Goal: Information Seeking & Learning: Learn about a topic

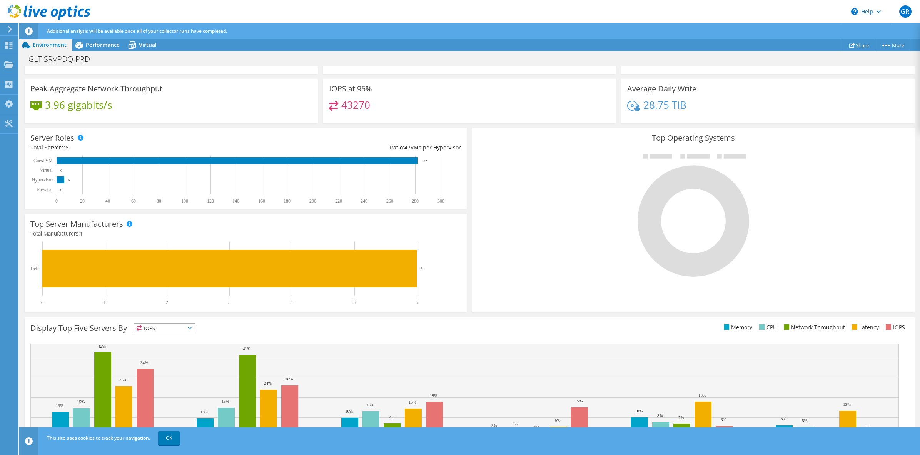
scroll to position [103, 0]
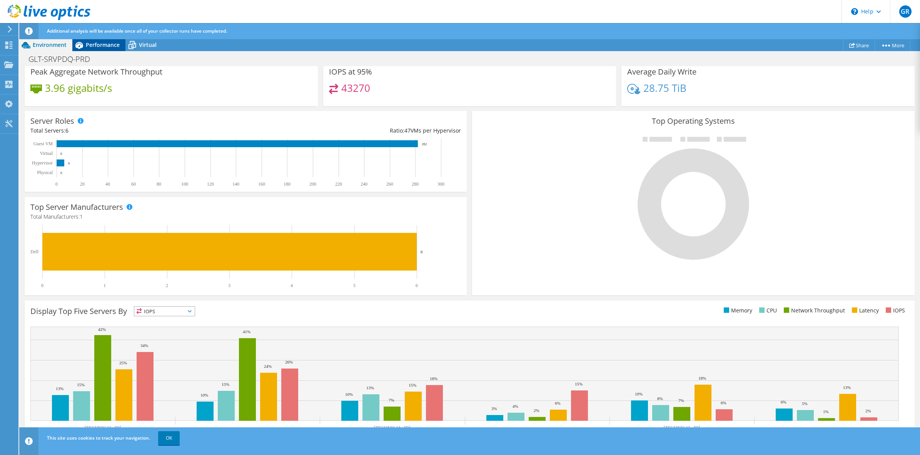
click at [104, 45] on span "Performance" at bounding box center [103, 44] width 34 height 7
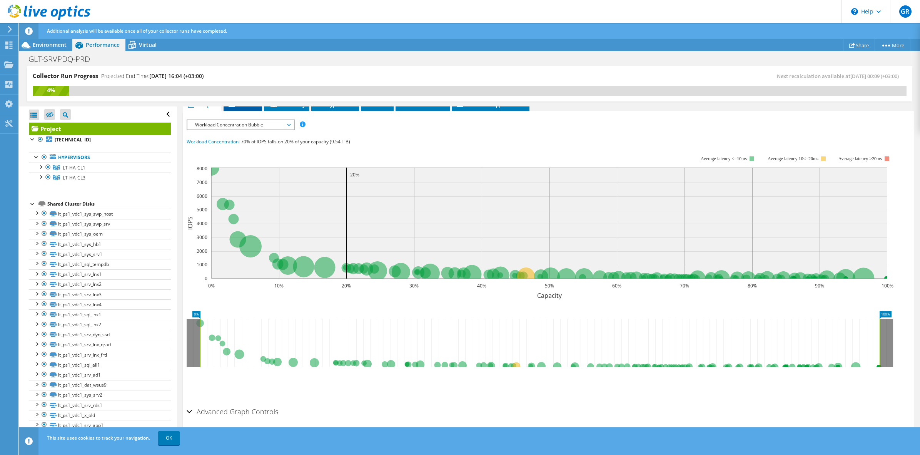
scroll to position [0, 0]
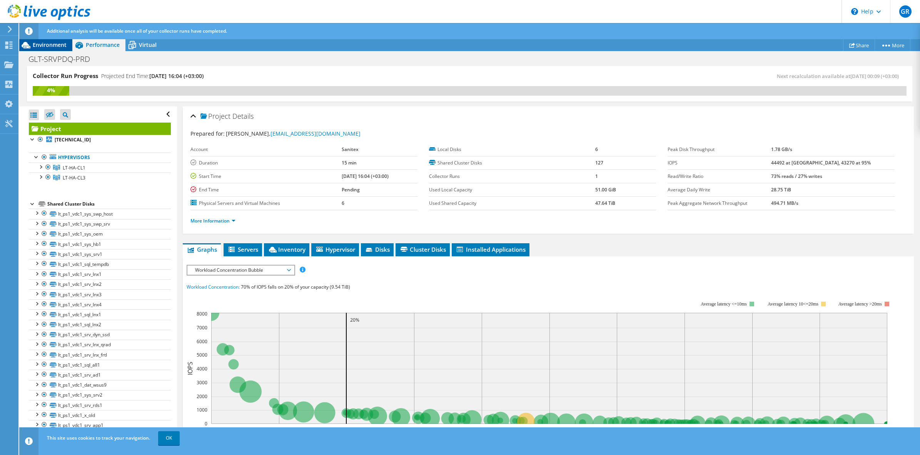
click at [50, 43] on span "Environment" at bounding box center [50, 44] width 34 height 7
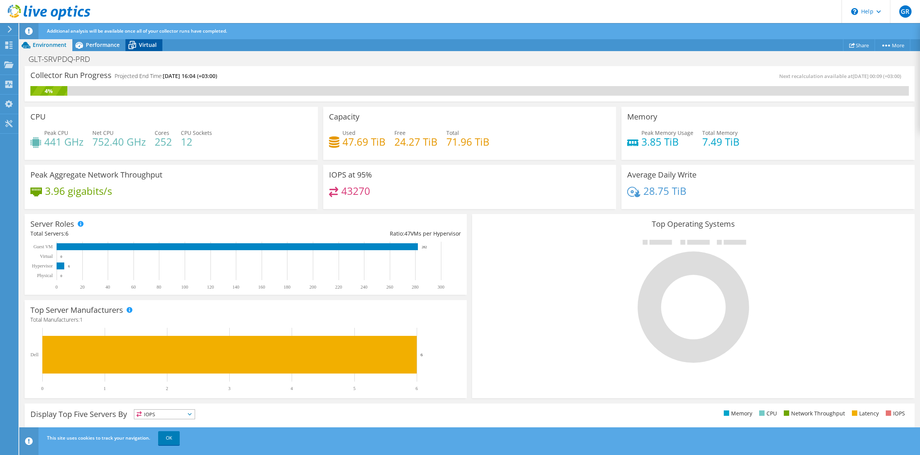
click at [147, 48] on span "Virtual" at bounding box center [148, 44] width 18 height 7
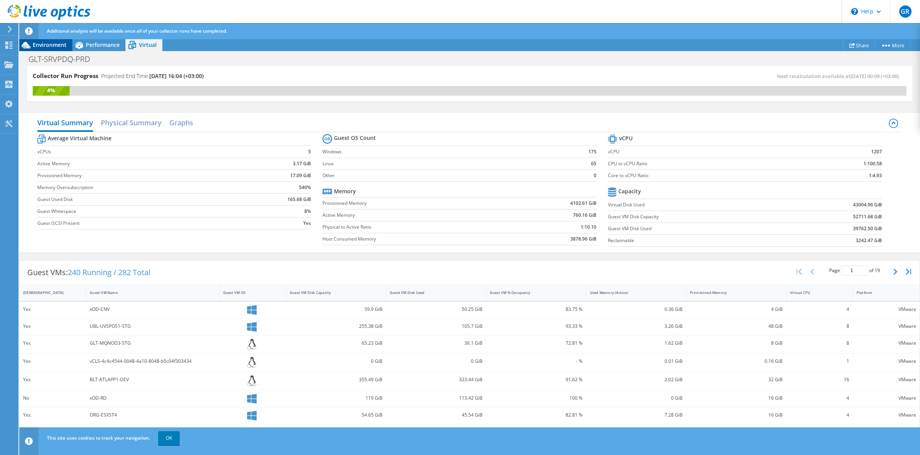
click at [52, 51] on div "Environment" at bounding box center [45, 45] width 53 height 12
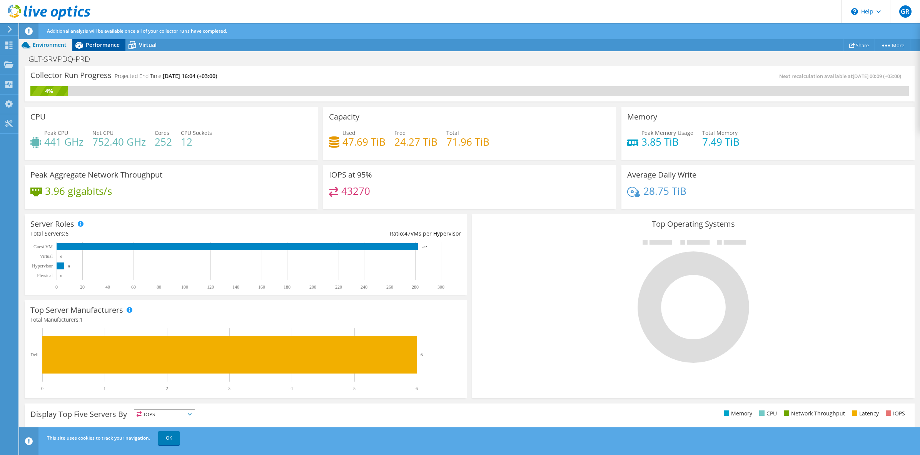
click at [103, 47] on span "Performance" at bounding box center [103, 44] width 34 height 7
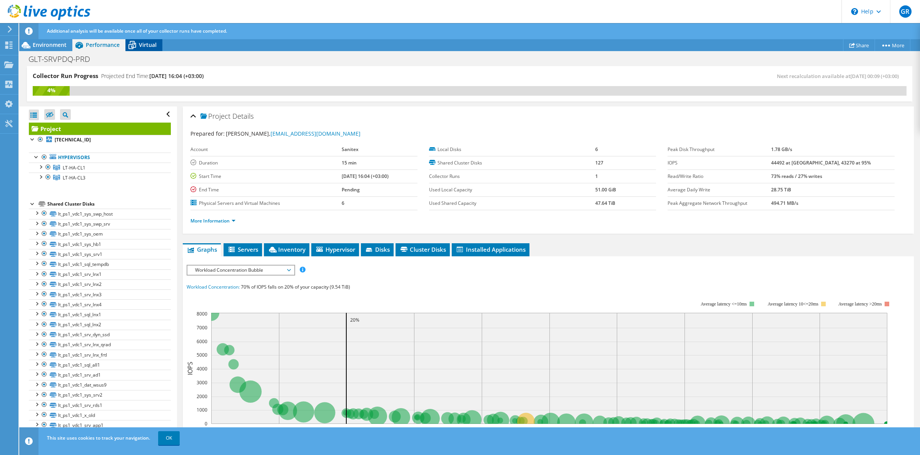
click at [148, 47] on span "Virtual" at bounding box center [148, 44] width 18 height 7
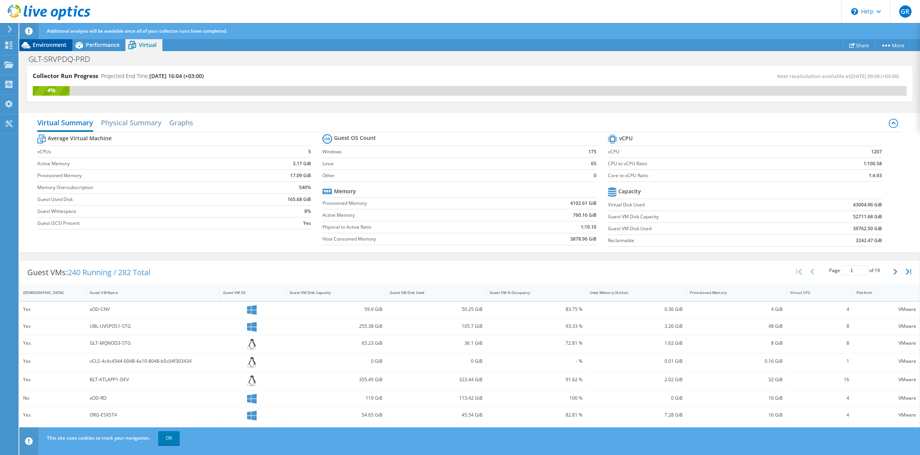
click at [37, 47] on span "Environment" at bounding box center [50, 44] width 34 height 7
